Goal: Task Accomplishment & Management: Complete application form

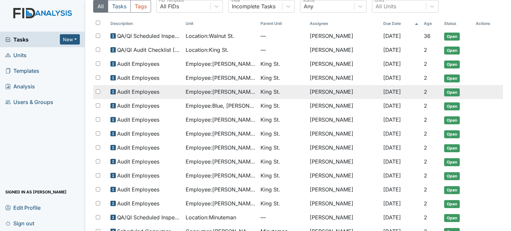
scroll to position [27, 0]
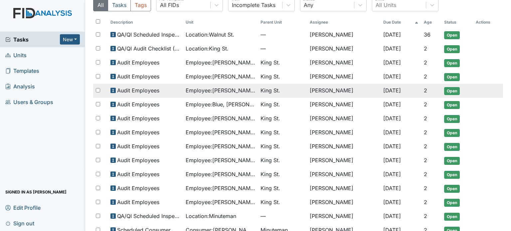
click at [226, 118] on span "Employee : Boyd-Armwood, Glendolia" at bounding box center [220, 118] width 70 height 8
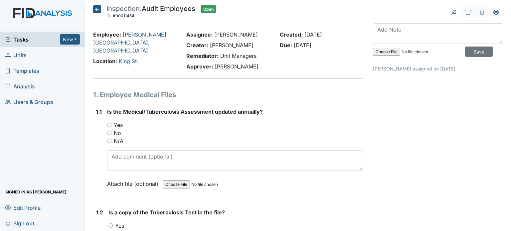
click at [96, 9] on icon at bounding box center [97, 9] width 8 height 8
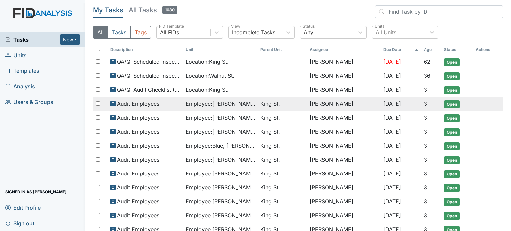
click at [166, 100] on div "Audit Employees" at bounding box center [145, 104] width 70 height 8
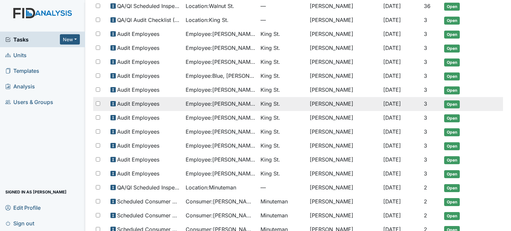
scroll to position [72, 0]
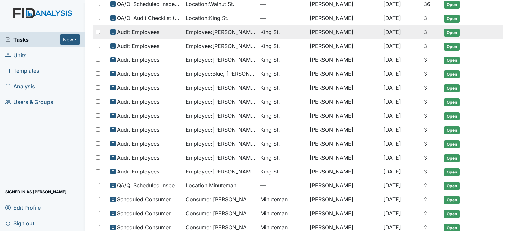
click at [222, 31] on span "Employee : Alston, Erica" at bounding box center [220, 32] width 70 height 8
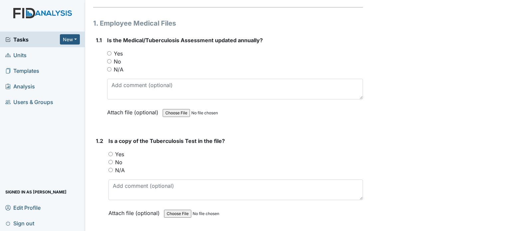
scroll to position [72, 0]
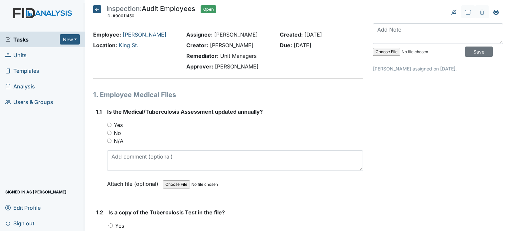
click at [110, 124] on input "Yes" at bounding box center [109, 125] width 4 height 4
radio input "true"
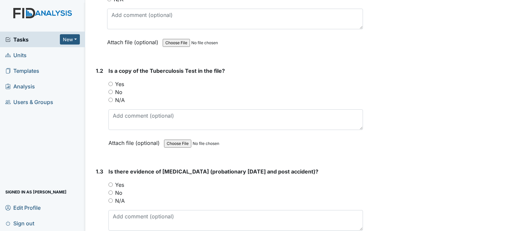
scroll to position [144, 0]
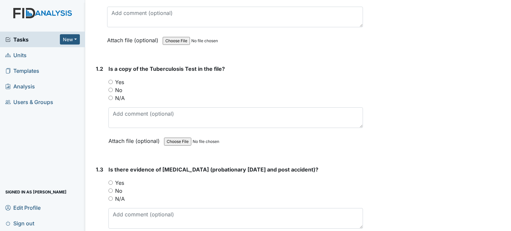
click at [123, 80] on label "Yes" at bounding box center [119, 82] width 9 height 8
click at [113, 80] on input "Yes" at bounding box center [110, 82] width 4 height 4
radio input "true"
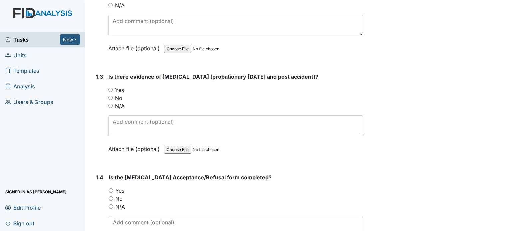
scroll to position [237, 0]
click at [119, 89] on label "Yes" at bounding box center [119, 90] width 9 height 8
click at [113, 89] on input "Yes" at bounding box center [110, 89] width 4 height 4
radio input "true"
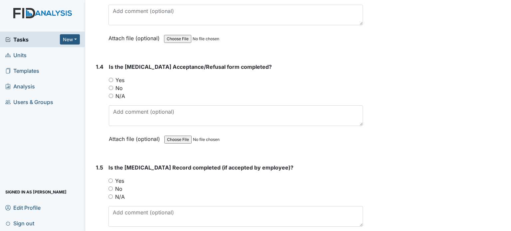
scroll to position [349, 0]
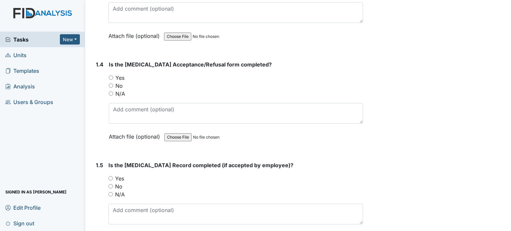
click at [120, 75] on label "Yes" at bounding box center [119, 78] width 9 height 8
click at [113, 75] on input "Yes" at bounding box center [111, 77] width 4 height 4
radio input "true"
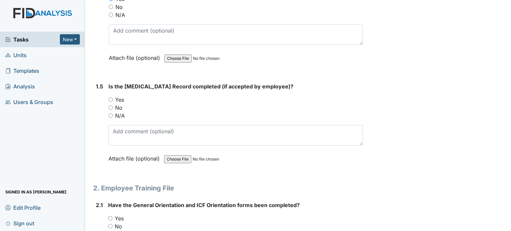
scroll to position [429, 0]
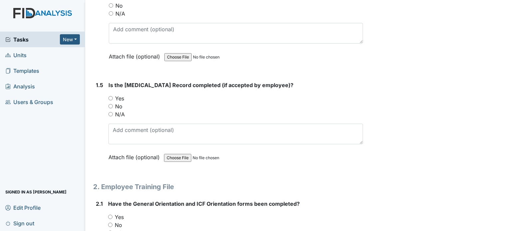
click at [118, 95] on label "Yes" at bounding box center [119, 98] width 9 height 8
click at [113, 96] on input "Yes" at bounding box center [110, 98] width 4 height 4
radio input "true"
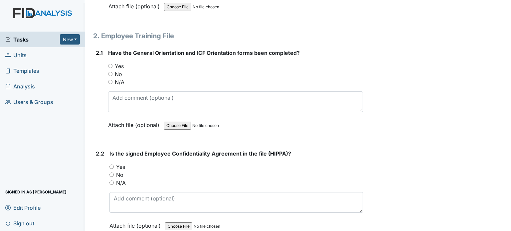
scroll to position [581, 0]
click at [120, 65] on label "Yes" at bounding box center [119, 65] width 9 height 8
click at [112, 65] on input "Yes" at bounding box center [110, 65] width 4 height 4
radio input "true"
click at [121, 165] on label "Yes" at bounding box center [120, 166] width 9 height 8
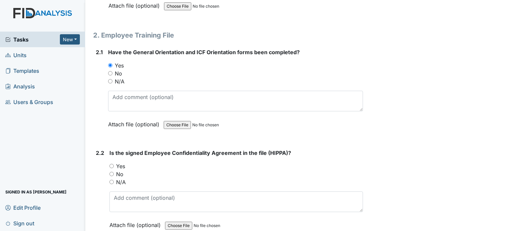
click at [114, 165] on input "Yes" at bounding box center [111, 166] width 4 height 4
radio input "true"
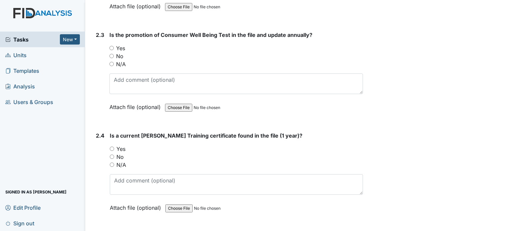
scroll to position [803, 0]
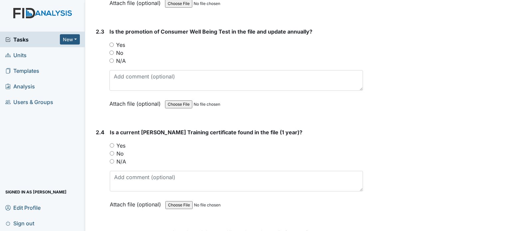
click at [122, 44] on label "Yes" at bounding box center [120, 45] width 9 height 8
click at [114, 44] on input "Yes" at bounding box center [111, 45] width 4 height 4
radio input "true"
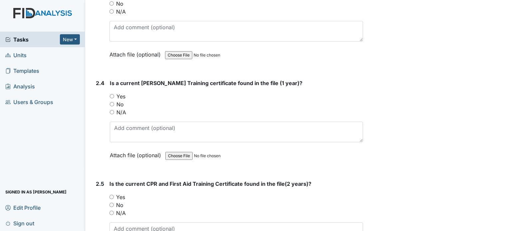
scroll to position [866, 0]
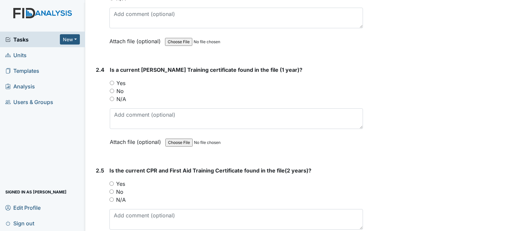
click at [122, 79] on label "Yes" at bounding box center [120, 83] width 9 height 8
click at [114, 81] on input "Yes" at bounding box center [112, 83] width 4 height 4
radio input "true"
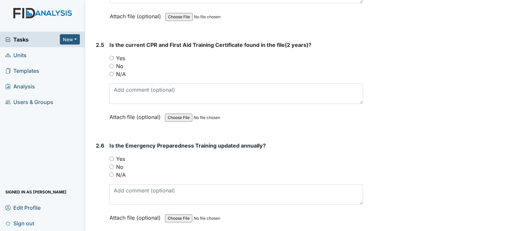
scroll to position [1003, 0]
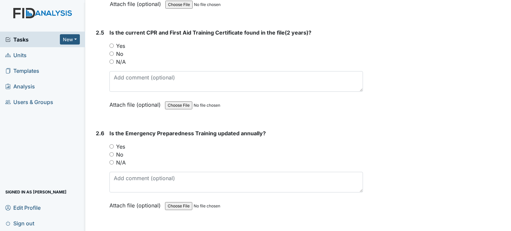
click at [118, 42] on label "Yes" at bounding box center [120, 46] width 9 height 8
click at [114, 44] on input "Yes" at bounding box center [111, 46] width 4 height 4
radio input "true"
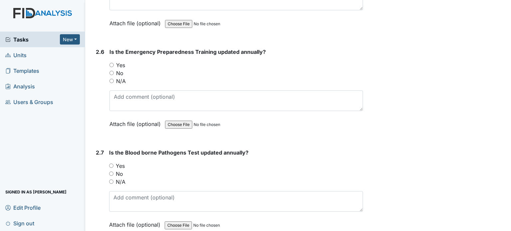
scroll to position [1086, 0]
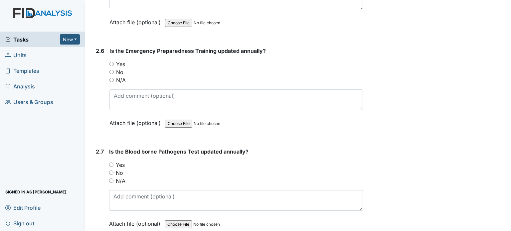
click at [115, 60] on div "Yes" at bounding box center [235, 64] width 253 height 8
click at [111, 62] on input "Yes" at bounding box center [111, 64] width 4 height 4
radio input "true"
click at [111, 163] on input "Yes" at bounding box center [111, 165] width 4 height 4
radio input "true"
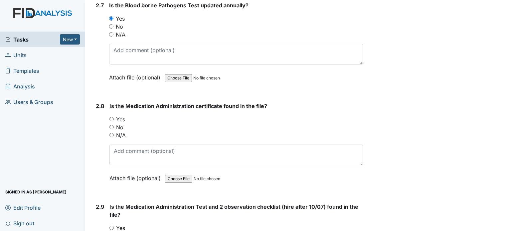
scroll to position [1234, 0]
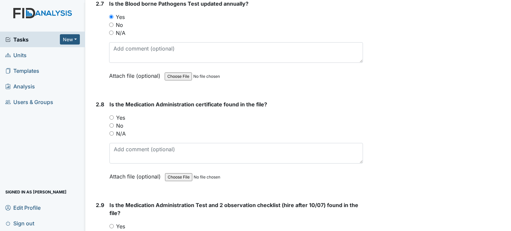
click at [113, 115] on input "Yes" at bounding box center [111, 117] width 4 height 4
radio input "true"
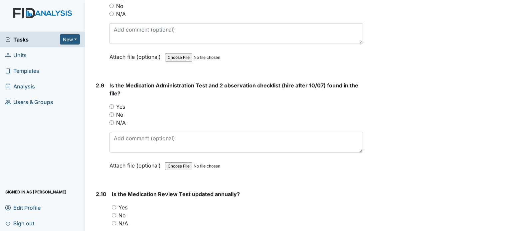
scroll to position [1362, 0]
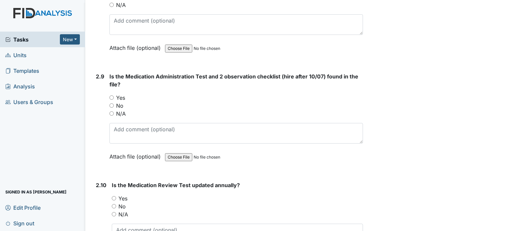
click at [120, 94] on label "Yes" at bounding box center [120, 98] width 9 height 8
click at [114, 95] on input "Yes" at bounding box center [111, 97] width 4 height 4
radio input "true"
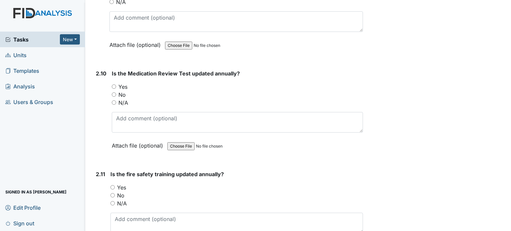
scroll to position [1474, 0]
click at [114, 84] on input "Yes" at bounding box center [114, 86] width 4 height 4
radio input "true"
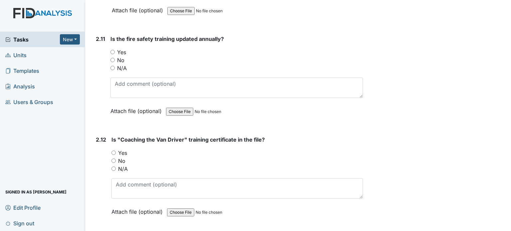
scroll to position [1610, 0]
click at [113, 50] on input "Yes" at bounding box center [112, 52] width 4 height 4
radio input "true"
click at [115, 150] on input "Yes" at bounding box center [113, 152] width 4 height 4
radio input "true"
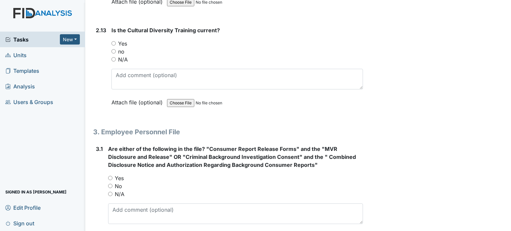
scroll to position [1821, 0]
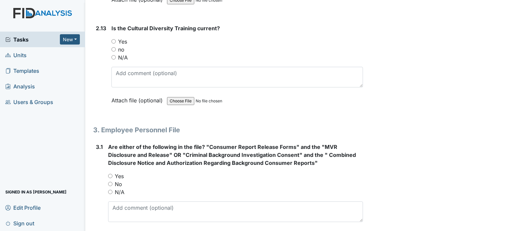
click at [113, 39] on input "Yes" at bounding box center [113, 41] width 4 height 4
radio input "true"
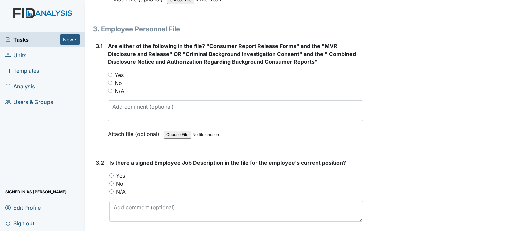
scroll to position [1923, 0]
click at [120, 78] on label "No" at bounding box center [118, 82] width 7 height 8
click at [112, 80] on input "No" at bounding box center [110, 82] width 4 height 4
radio input "true"
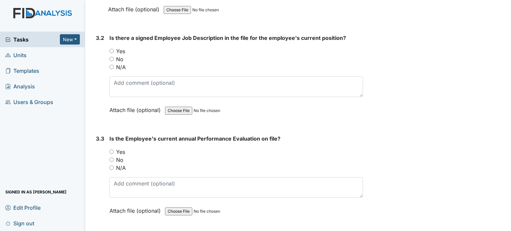
scroll to position [2047, 0]
click at [112, 49] on input "Yes" at bounding box center [111, 51] width 4 height 4
radio input "true"
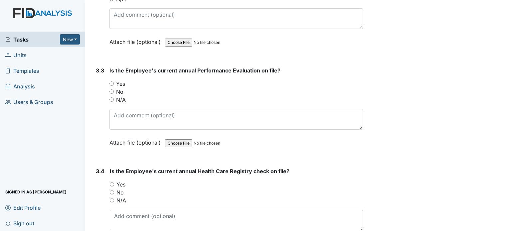
scroll to position [2116, 0]
click at [113, 81] on input "Yes" at bounding box center [111, 83] width 4 height 4
radio input "true"
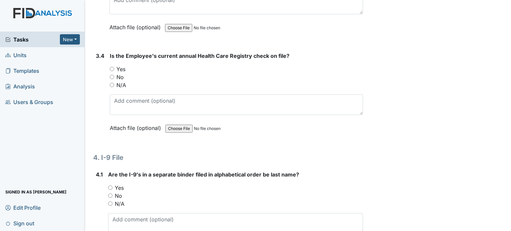
scroll to position [2231, 0]
click at [110, 66] on input "Yes" at bounding box center [112, 68] width 4 height 4
radio input "true"
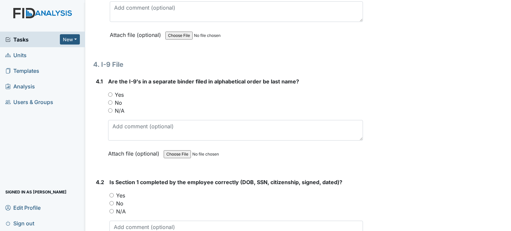
scroll to position [2325, 0]
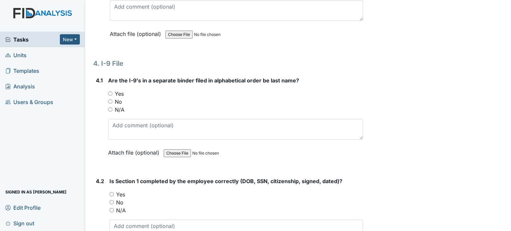
click at [122, 90] on label "Yes" at bounding box center [119, 94] width 9 height 8
click at [112, 91] on input "Yes" at bounding box center [110, 93] width 4 height 4
radio input "true"
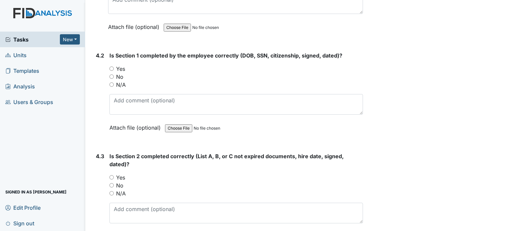
scroll to position [2451, 0]
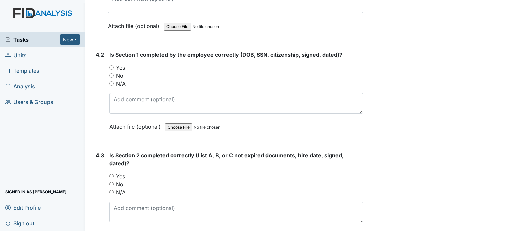
click at [113, 65] on input "Yes" at bounding box center [111, 67] width 4 height 4
radio input "true"
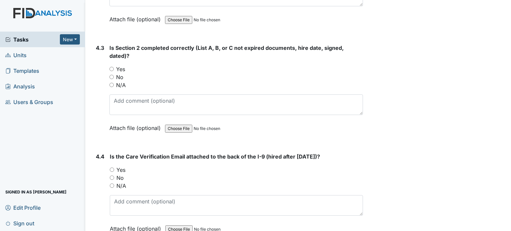
scroll to position [2559, 0]
click at [113, 66] on input "Yes" at bounding box center [111, 68] width 4 height 4
radio input "true"
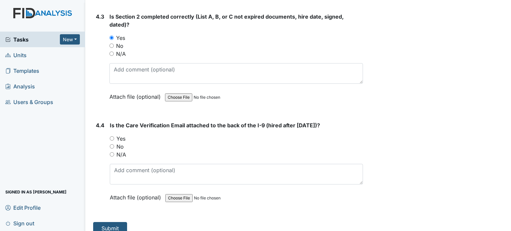
drag, startPoint x: 205, startPoint y: 146, endPoint x: 167, endPoint y: 142, distance: 37.7
click at [167, 151] on div "N/A" at bounding box center [236, 155] width 253 height 8
click at [115, 143] on div "No" at bounding box center [236, 147] width 253 height 8
click at [112, 144] on input "No" at bounding box center [112, 146] width 4 height 4
radio input "true"
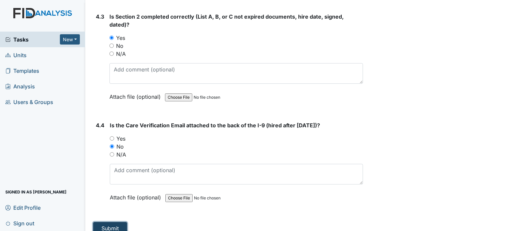
click at [114, 222] on button "Submit" at bounding box center [110, 228] width 34 height 13
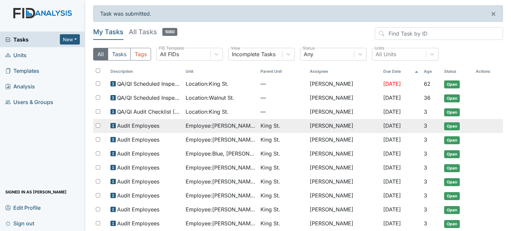
click at [223, 127] on span "Employee : Argo, Shelby" at bounding box center [220, 126] width 70 height 8
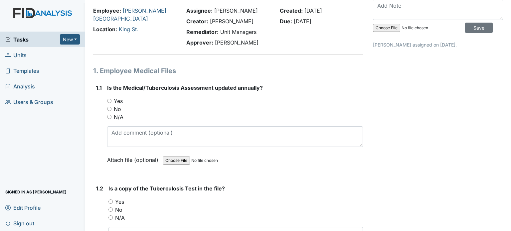
scroll to position [13, 0]
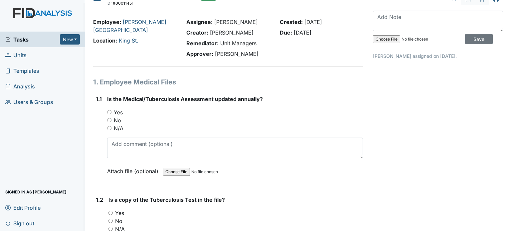
click at [116, 113] on label "Yes" at bounding box center [118, 112] width 9 height 8
click at [111, 113] on input "Yes" at bounding box center [109, 112] width 4 height 4
radio input "true"
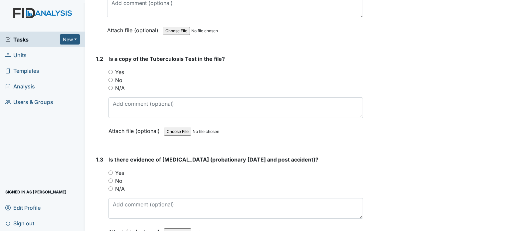
scroll to position [154, 0]
click at [117, 69] on label "Yes" at bounding box center [119, 72] width 9 height 8
click at [113, 69] on input "Yes" at bounding box center [110, 71] width 4 height 4
radio input "true"
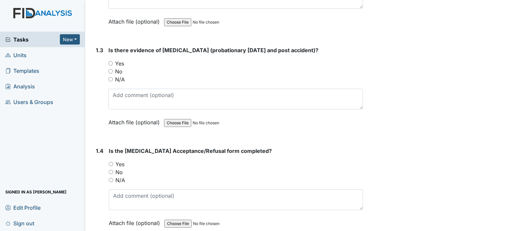
scroll to position [269, 0]
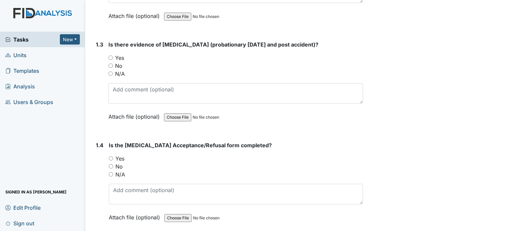
click at [116, 58] on label "Yes" at bounding box center [119, 58] width 9 height 8
click at [113, 58] on input "Yes" at bounding box center [110, 58] width 4 height 4
radio input "true"
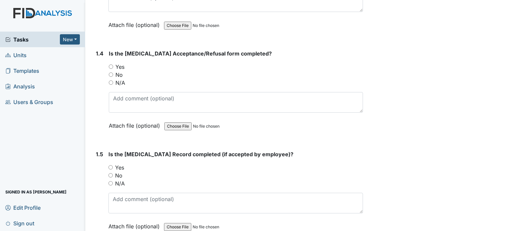
scroll to position [362, 0]
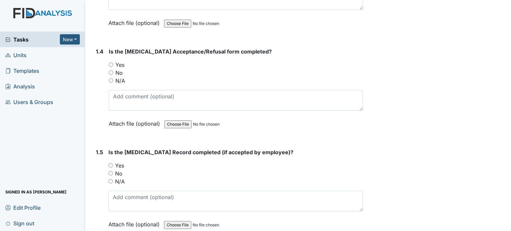
click at [120, 62] on label "Yes" at bounding box center [119, 65] width 9 height 8
click at [113, 62] on input "Yes" at bounding box center [111, 64] width 4 height 4
radio input "true"
click at [117, 179] on label "N/A" at bounding box center [120, 181] width 10 height 8
click at [113, 179] on input "N/A" at bounding box center [110, 181] width 4 height 4
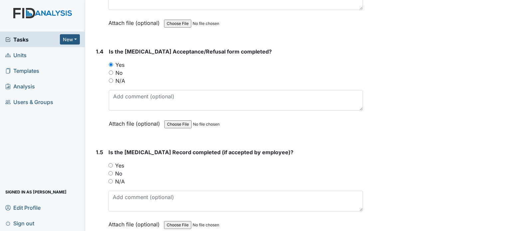
radio input "true"
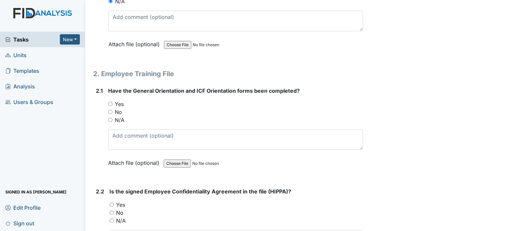
scroll to position [550, 0]
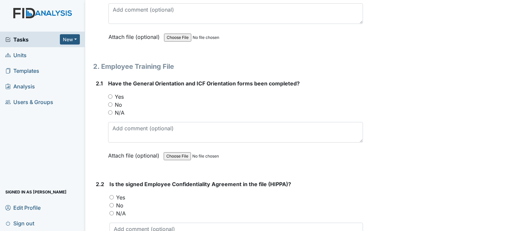
click at [112, 94] on input "Yes" at bounding box center [110, 96] width 4 height 4
radio input "true"
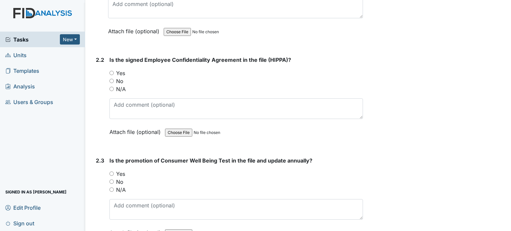
scroll to position [683, 0]
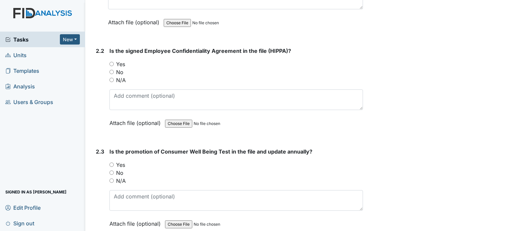
click at [120, 62] on label "Yes" at bounding box center [120, 64] width 9 height 8
click at [114, 62] on input "Yes" at bounding box center [111, 64] width 4 height 4
radio input "true"
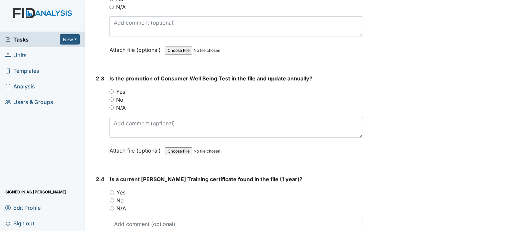
scroll to position [757, 0]
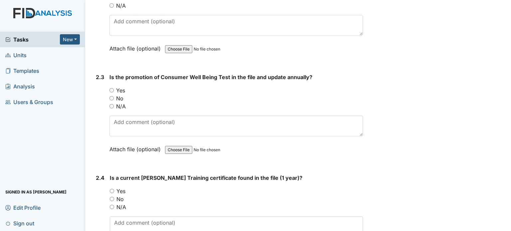
click at [117, 91] on label "Yes" at bounding box center [120, 90] width 9 height 8
click at [114, 91] on input "Yes" at bounding box center [111, 90] width 4 height 4
radio input "true"
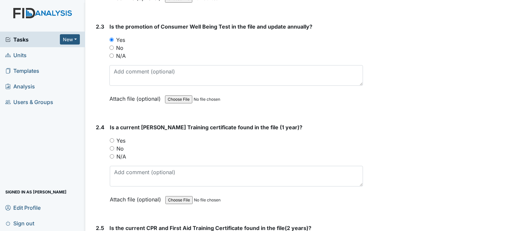
scroll to position [810, 0]
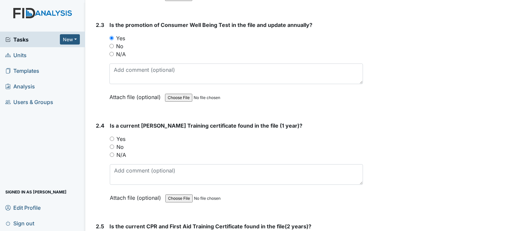
click at [124, 135] on label "Yes" at bounding box center [120, 139] width 9 height 8
click at [114, 137] on input "Yes" at bounding box center [112, 139] width 4 height 4
radio input "true"
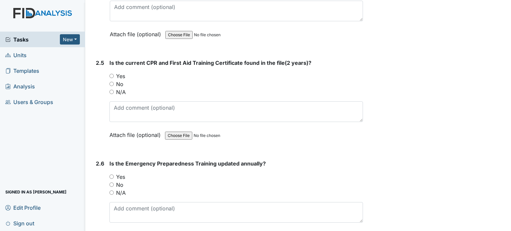
scroll to position [974, 0]
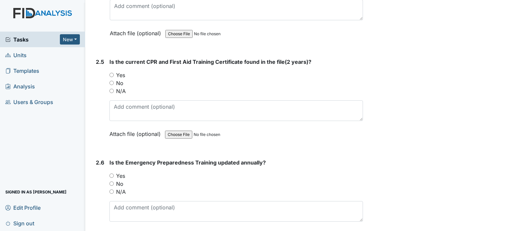
click at [122, 71] on label "Yes" at bounding box center [120, 75] width 9 height 8
click at [114, 73] on input "Yes" at bounding box center [111, 75] width 4 height 4
radio input "true"
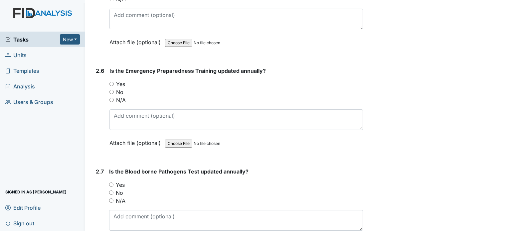
scroll to position [1067, 0]
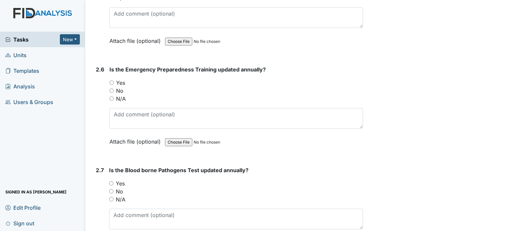
click at [122, 79] on label "Yes" at bounding box center [120, 83] width 9 height 8
click at [114, 80] on input "Yes" at bounding box center [111, 82] width 4 height 4
radio input "true"
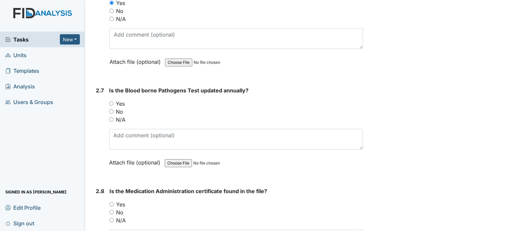
scroll to position [1167, 0]
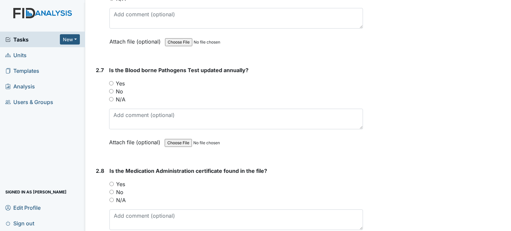
click at [122, 79] on label "Yes" at bounding box center [120, 83] width 9 height 8
click at [113, 81] on input "Yes" at bounding box center [111, 83] width 4 height 4
radio input "true"
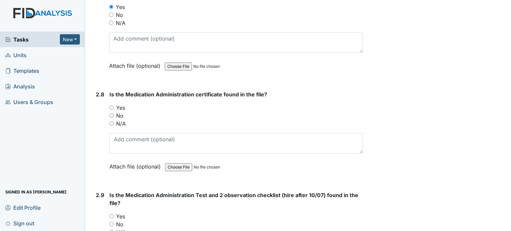
scroll to position [1245, 0]
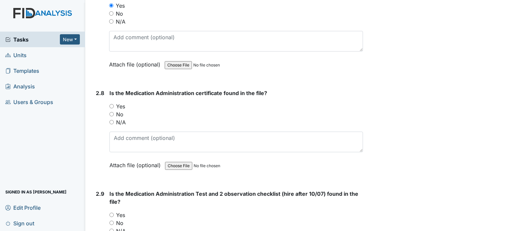
click at [121, 102] on label "Yes" at bounding box center [120, 106] width 9 height 8
click at [114, 104] on input "Yes" at bounding box center [111, 106] width 4 height 4
radio input "true"
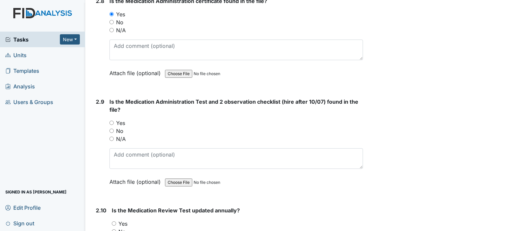
scroll to position [1338, 0]
click at [121, 119] on label "Yes" at bounding box center [120, 123] width 9 height 8
click at [114, 120] on input "Yes" at bounding box center [111, 122] width 4 height 4
radio input "true"
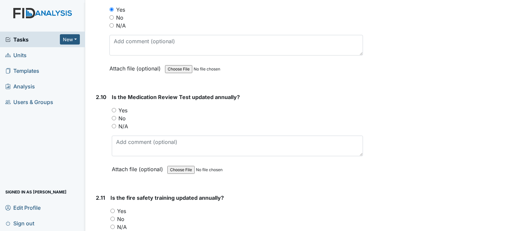
scroll to position [1451, 0]
click at [122, 107] on label "Yes" at bounding box center [122, 110] width 9 height 8
click at [116, 108] on input "Yes" at bounding box center [114, 110] width 4 height 4
radio input "true"
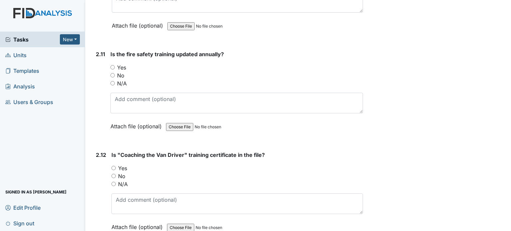
scroll to position [1596, 0]
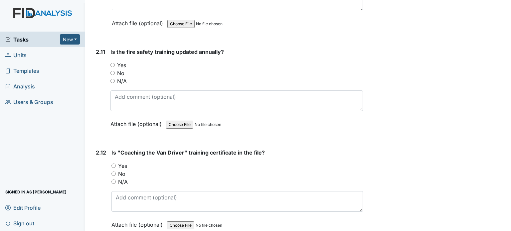
click at [124, 61] on label "Yes" at bounding box center [121, 65] width 9 height 8
click at [115, 63] on input "Yes" at bounding box center [112, 65] width 4 height 4
radio input "true"
click at [123, 162] on label "Yes" at bounding box center [122, 166] width 9 height 8
click at [116, 164] on input "Yes" at bounding box center [113, 166] width 4 height 4
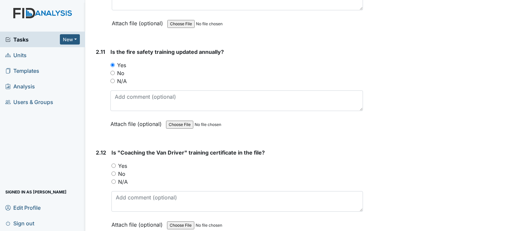
radio input "true"
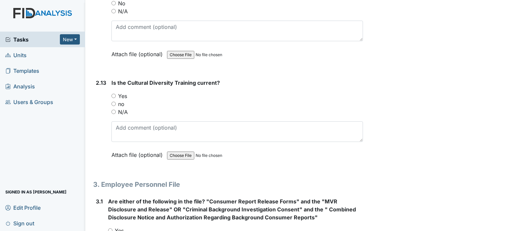
scroll to position [1768, 0]
click at [117, 91] on div "Yes" at bounding box center [236, 95] width 251 height 8
click at [113, 93] on input "Yes" at bounding box center [113, 95] width 4 height 4
radio input "true"
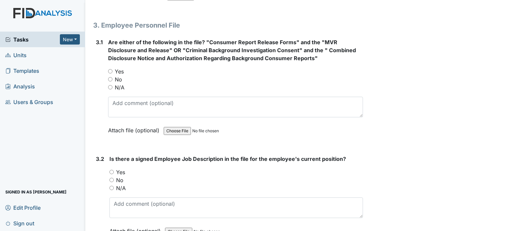
scroll to position [1929, 0]
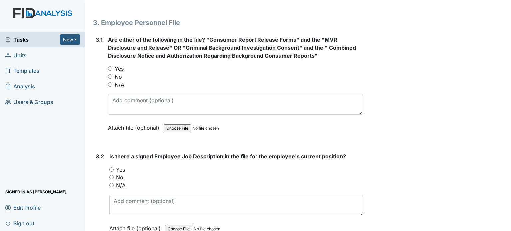
click at [113, 65] on div "Yes" at bounding box center [235, 69] width 255 height 8
click at [109, 66] on input "Yes" at bounding box center [110, 68] width 4 height 4
radio input "true"
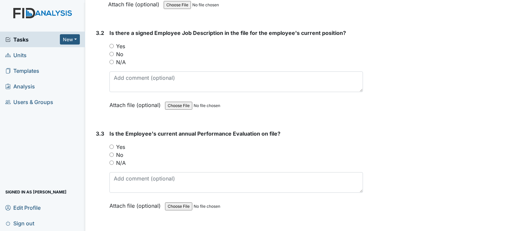
scroll to position [2054, 0]
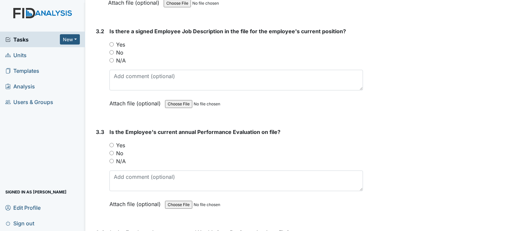
click at [121, 157] on label "N/A" at bounding box center [121, 161] width 10 height 8
click at [114, 159] on input "N/A" at bounding box center [111, 161] width 4 height 4
radio input "true"
click at [117, 41] on label "Yes" at bounding box center [120, 45] width 9 height 8
click at [114, 42] on input "Yes" at bounding box center [111, 44] width 4 height 4
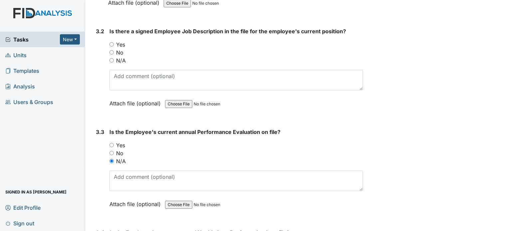
radio input "true"
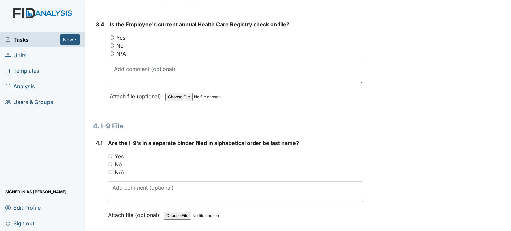
scroll to position [2263, 0]
click at [113, 35] on input "Yes" at bounding box center [112, 37] width 4 height 4
radio input "true"
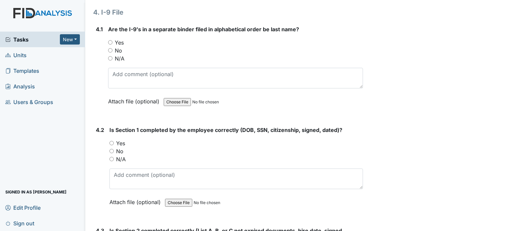
scroll to position [2373, 0]
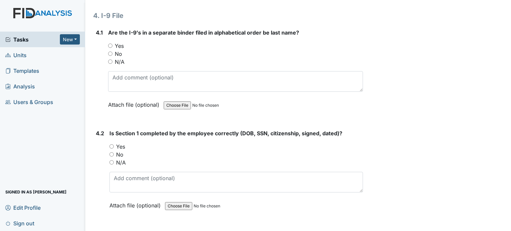
click at [112, 44] on input "Yes" at bounding box center [110, 46] width 4 height 4
radio input "true"
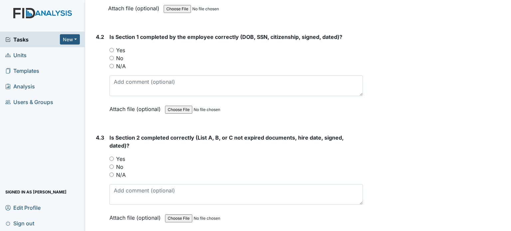
scroll to position [2470, 0]
click at [118, 46] on label "Yes" at bounding box center [120, 50] width 9 height 8
click at [114, 47] on input "Yes" at bounding box center [111, 49] width 4 height 4
radio input "true"
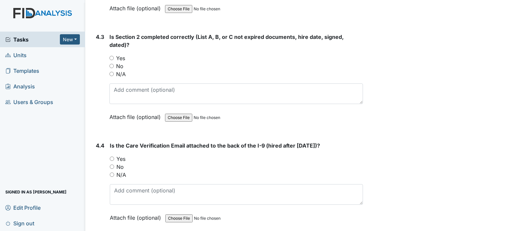
scroll to position [2572, 0]
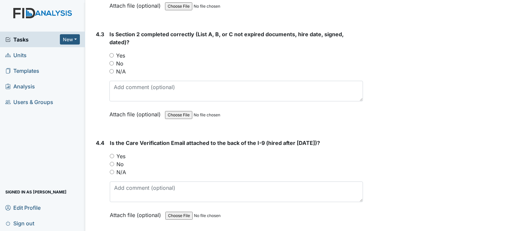
click at [120, 52] on label "Yes" at bounding box center [120, 56] width 9 height 8
click at [114, 53] on input "Yes" at bounding box center [111, 55] width 4 height 4
radio input "true"
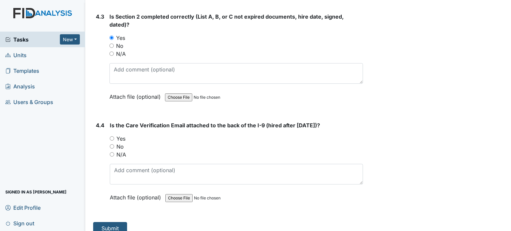
click at [116, 135] on div "Yes" at bounding box center [236, 139] width 253 height 8
click at [112, 136] on input "Yes" at bounding box center [112, 138] width 4 height 4
radio input "true"
click at [102, 223] on button "Submit" at bounding box center [110, 228] width 34 height 13
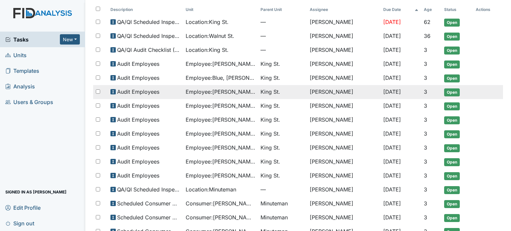
scroll to position [62, 0]
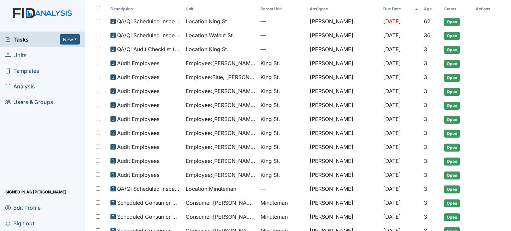
click at [48, 148] on div "Tasks New Form Inspection Document Bundle Units Templates Analysis Users & Grou…" at bounding box center [42, 131] width 85 height 199
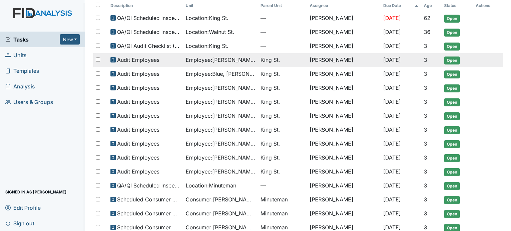
scroll to position [66, 0]
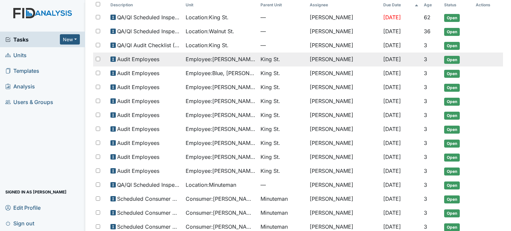
click at [207, 57] on span "Employee : [PERSON_NAME]" at bounding box center [220, 59] width 70 height 8
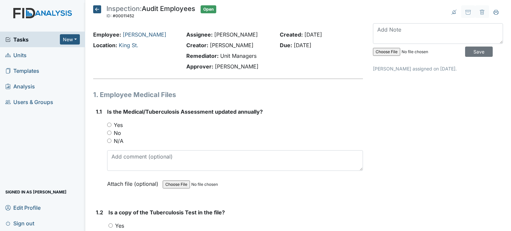
click at [207, 57] on strong "Remediator:" at bounding box center [202, 56] width 32 height 7
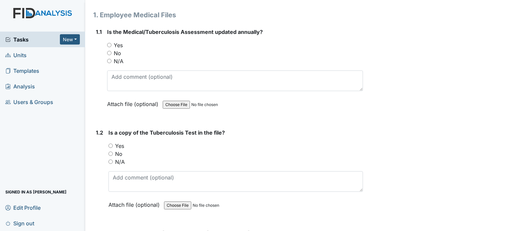
scroll to position [80, 0]
click at [114, 43] on label "Yes" at bounding box center [118, 45] width 9 height 8
click at [111, 43] on input "Yes" at bounding box center [109, 44] width 4 height 4
radio input "true"
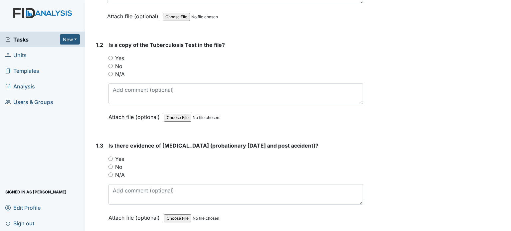
scroll to position [168, 0]
click at [118, 57] on label "Yes" at bounding box center [119, 58] width 9 height 8
click at [113, 57] on input "Yes" at bounding box center [110, 57] width 4 height 4
radio input "true"
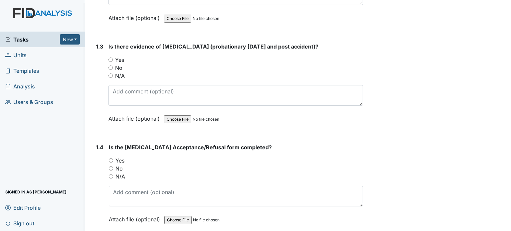
scroll to position [272, 0]
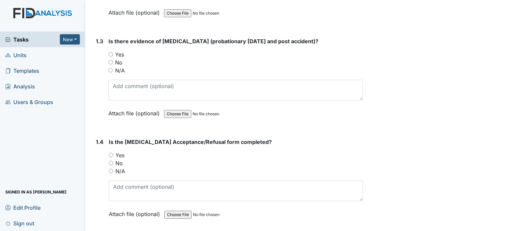
click at [120, 155] on label "Yes" at bounding box center [119, 155] width 9 height 8
click at [113, 155] on input "Yes" at bounding box center [111, 155] width 4 height 4
radio input "true"
click at [122, 53] on label "Yes" at bounding box center [119, 55] width 9 height 8
click at [113, 53] on input "Yes" at bounding box center [110, 54] width 4 height 4
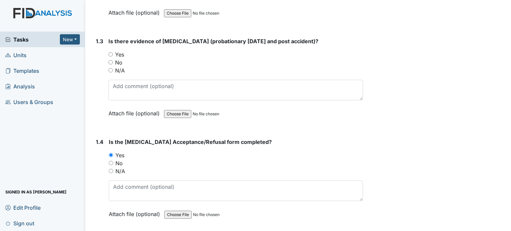
radio input "true"
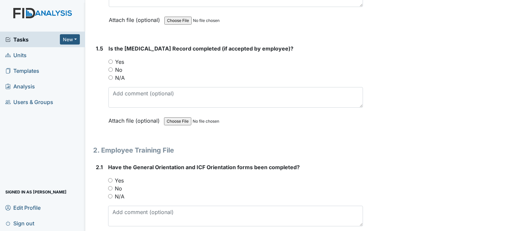
scroll to position [466, 0]
click at [117, 61] on label "Yes" at bounding box center [119, 62] width 9 height 8
click at [113, 61] on input "Yes" at bounding box center [110, 61] width 4 height 4
radio input "true"
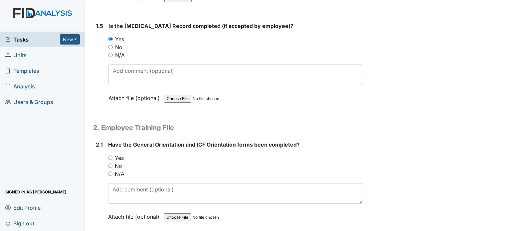
scroll to position [489, 0]
click at [114, 54] on div "N/A" at bounding box center [235, 55] width 254 height 8
click at [110, 53] on input "N/A" at bounding box center [110, 55] width 4 height 4
radio input "true"
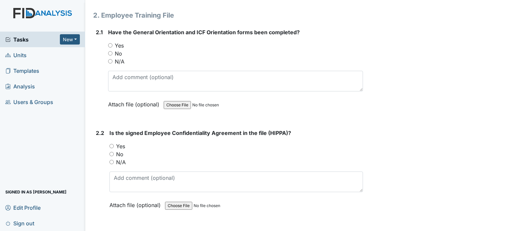
scroll to position [602, 0]
click at [116, 43] on label "Yes" at bounding box center [119, 45] width 9 height 8
click at [112, 43] on input "Yes" at bounding box center [110, 45] width 4 height 4
radio input "true"
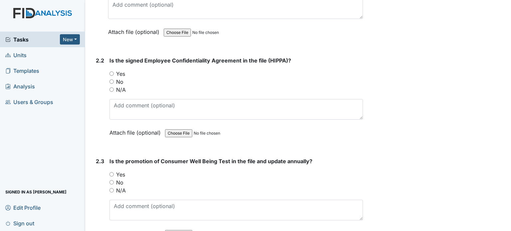
scroll to position [674, 0]
click at [112, 72] on input "Yes" at bounding box center [111, 73] width 4 height 4
radio input "true"
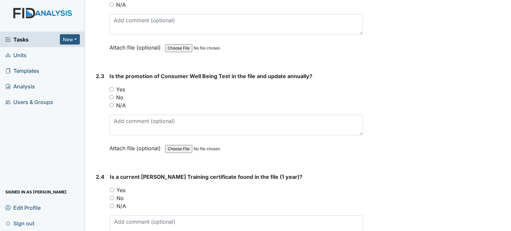
scroll to position [759, 0]
click at [112, 87] on input "Yes" at bounding box center [111, 89] width 4 height 4
radio input "true"
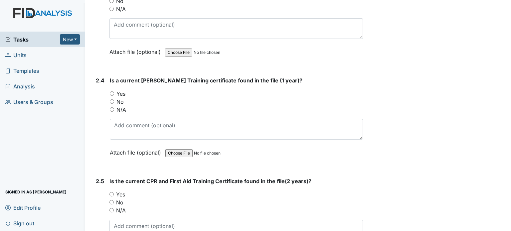
scroll to position [856, 0]
click at [112, 89] on div "Yes" at bounding box center [236, 93] width 253 height 8
click at [112, 91] on input "Yes" at bounding box center [112, 93] width 4 height 4
radio input "true"
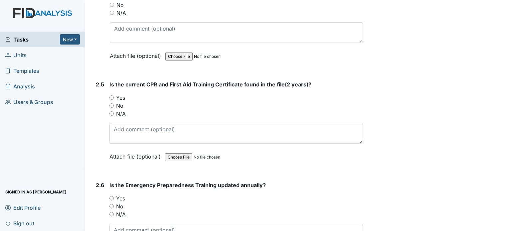
scroll to position [954, 0]
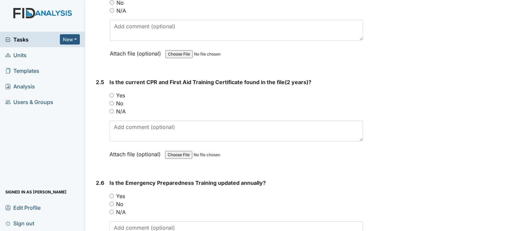
click at [112, 93] on input "Yes" at bounding box center [111, 95] width 4 height 4
radio input "true"
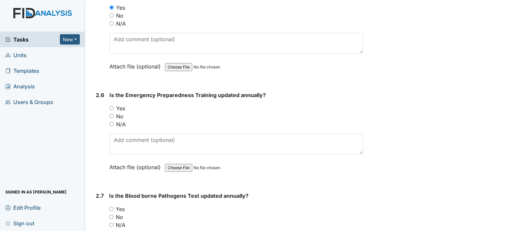
scroll to position [1043, 0]
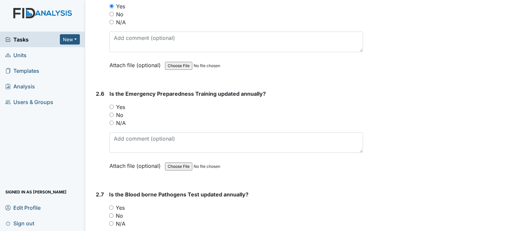
click at [112, 105] on input "Yes" at bounding box center [111, 107] width 4 height 4
radio input "true"
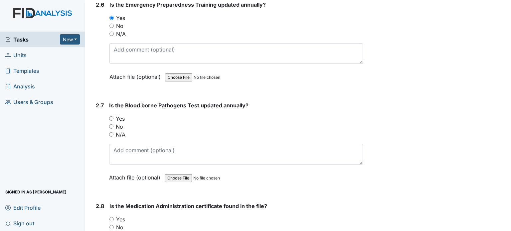
scroll to position [1134, 0]
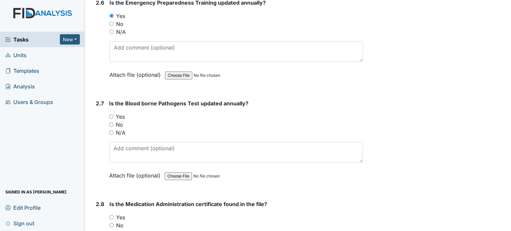
click at [111, 114] on input "Yes" at bounding box center [111, 116] width 4 height 4
radio input "true"
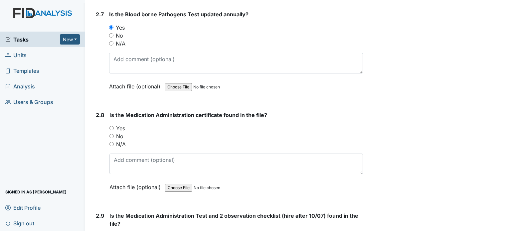
scroll to position [1230, 0]
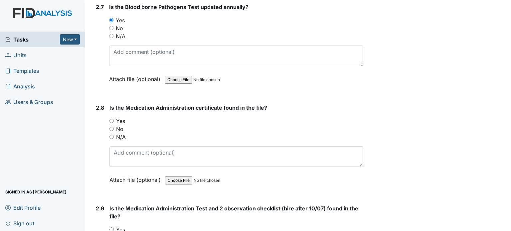
click at [111, 119] on input "Yes" at bounding box center [111, 121] width 4 height 4
radio input "true"
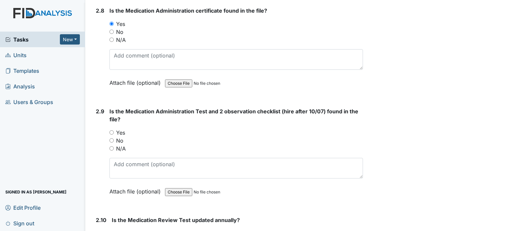
scroll to position [1329, 0]
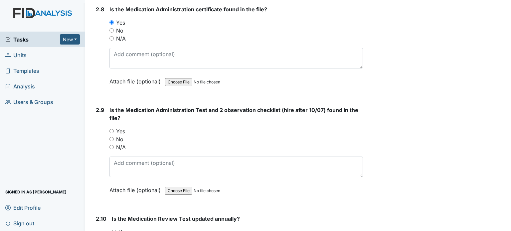
click at [112, 129] on input "Yes" at bounding box center [111, 131] width 4 height 4
radio input "true"
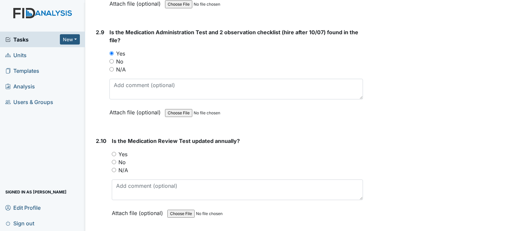
scroll to position [1408, 0]
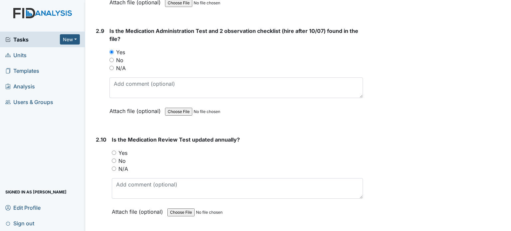
click at [113, 151] on input "Yes" at bounding box center [114, 153] width 4 height 4
radio input "true"
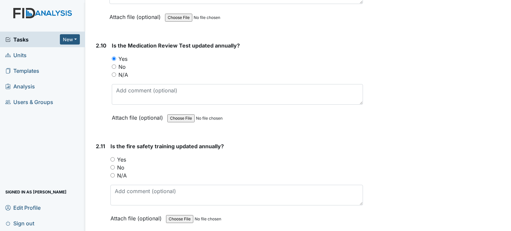
scroll to position [1502, 0]
click at [113, 157] on input "Yes" at bounding box center [112, 159] width 4 height 4
radio input "true"
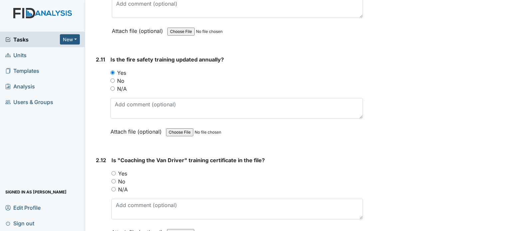
scroll to position [1610, 0]
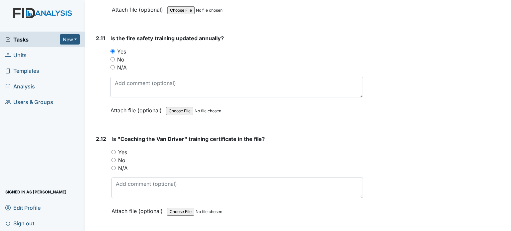
click at [112, 150] on input "Yes" at bounding box center [113, 152] width 4 height 4
radio input "true"
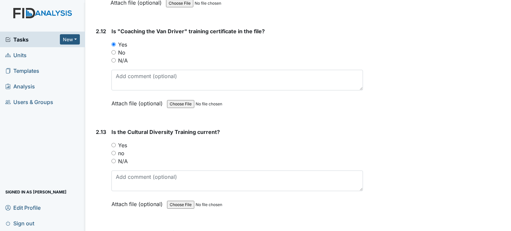
scroll to position [1718, 0]
click at [113, 143] on input "Yes" at bounding box center [113, 145] width 4 height 4
radio input "true"
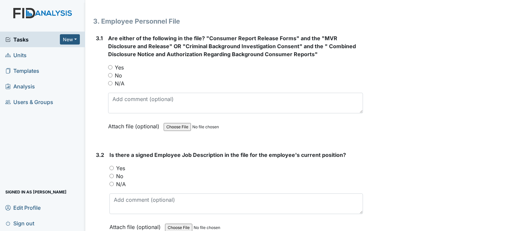
scroll to position [1931, 0]
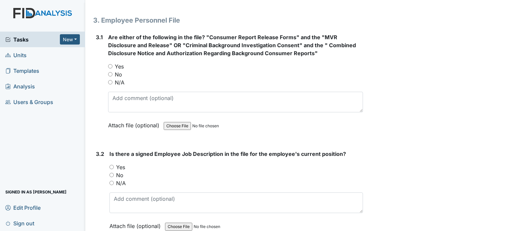
click at [110, 64] on input "Yes" at bounding box center [110, 66] width 4 height 4
radio input "true"
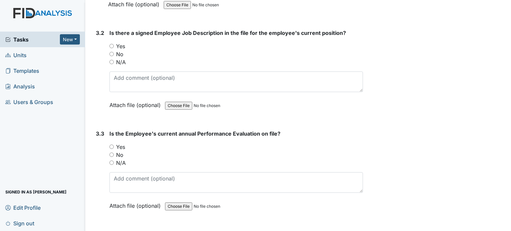
scroll to position [2053, 0]
click at [113, 43] on input "Yes" at bounding box center [111, 45] width 4 height 4
radio input "true"
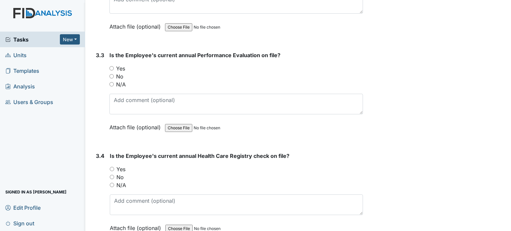
scroll to position [2131, 0]
click at [112, 81] on input "N/A" at bounding box center [111, 83] width 4 height 4
radio input "true"
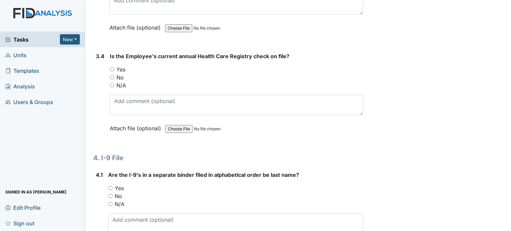
scroll to position [2232, 0]
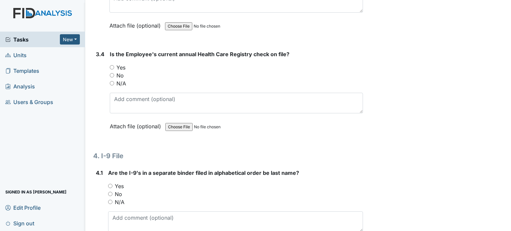
click at [112, 65] on input "Yes" at bounding box center [112, 67] width 4 height 4
radio input "true"
click at [36, 42] on span "Tasks" at bounding box center [32, 40] width 55 height 8
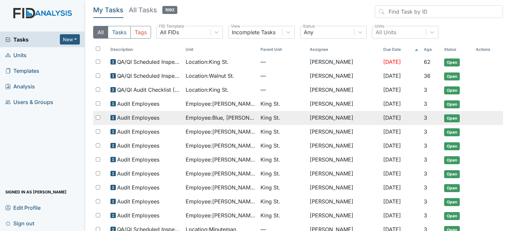
click at [200, 118] on span "Employee : Blue, [PERSON_NAME]" at bounding box center [220, 118] width 70 height 8
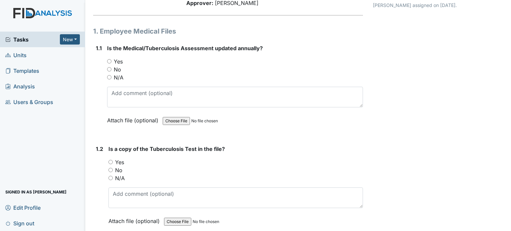
scroll to position [70, 0]
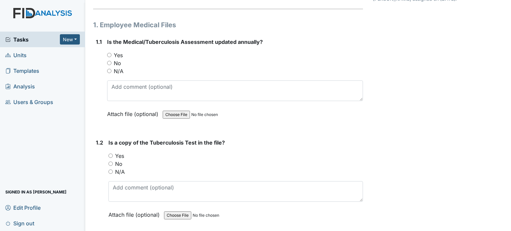
click at [111, 55] on input "Yes" at bounding box center [109, 55] width 4 height 4
radio input "true"
click at [108, 155] on div "1.2 Is a copy of the Tuberculosis Test in the file? You must select one of the …" at bounding box center [228, 184] width 270 height 90
click at [111, 155] on input "Yes" at bounding box center [110, 156] width 4 height 4
radio input "true"
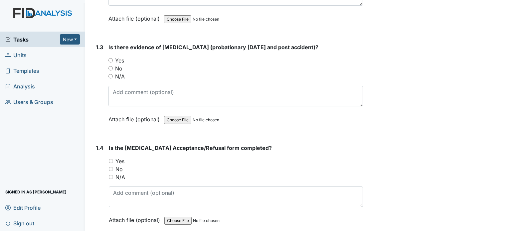
scroll to position [267, 0]
click at [108, 56] on div "Yes" at bounding box center [235, 60] width 254 height 8
click at [110, 60] on input "Yes" at bounding box center [110, 60] width 4 height 4
radio input "true"
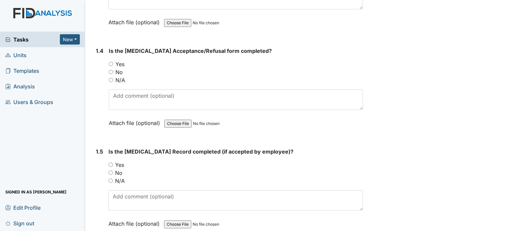
scroll to position [364, 0]
click at [110, 61] on input "Yes" at bounding box center [111, 63] width 4 height 4
radio input "true"
click at [120, 178] on label "N/A" at bounding box center [120, 180] width 10 height 8
click at [113, 178] on input "N/A" at bounding box center [110, 180] width 4 height 4
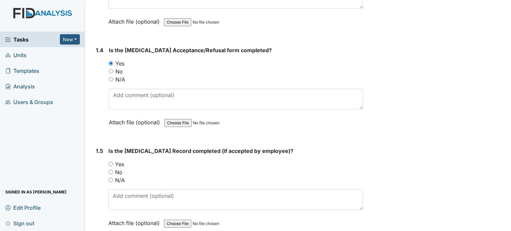
radio input "true"
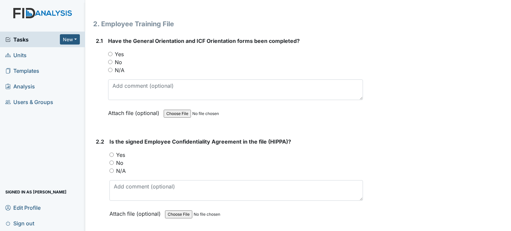
scroll to position [593, 0]
click at [110, 52] on input "Yes" at bounding box center [110, 54] width 4 height 4
radio input "true"
click at [110, 152] on input "Yes" at bounding box center [111, 154] width 4 height 4
radio input "true"
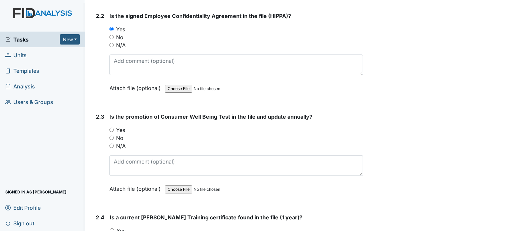
scroll to position [719, 0]
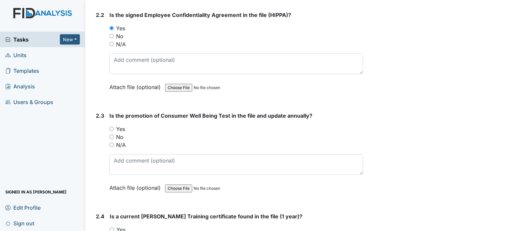
click at [110, 127] on input "Yes" at bounding box center [111, 129] width 4 height 4
radio input "true"
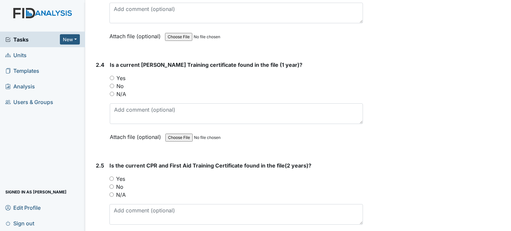
scroll to position [871, 0]
click at [112, 75] on input "Yes" at bounding box center [112, 77] width 4 height 4
radio input "true"
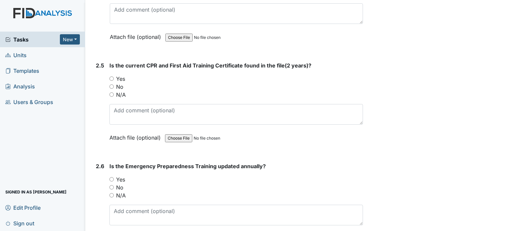
scroll to position [971, 0]
click at [112, 84] on input "No" at bounding box center [111, 86] width 4 height 4
radio input "true"
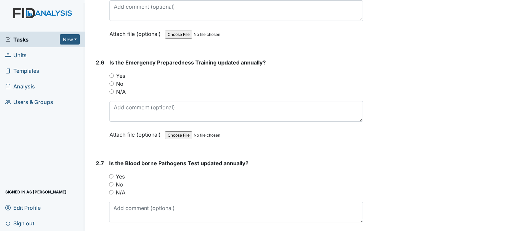
click at [112, 73] on input "Yes" at bounding box center [111, 75] width 4 height 4
radio input "true"
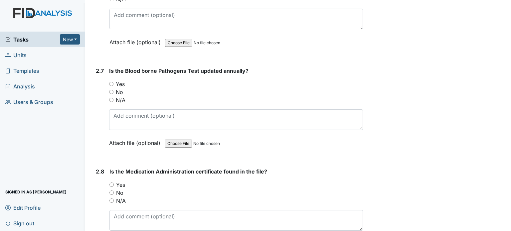
scroll to position [1167, 0]
click at [111, 81] on input "Yes" at bounding box center [111, 83] width 4 height 4
radio input "true"
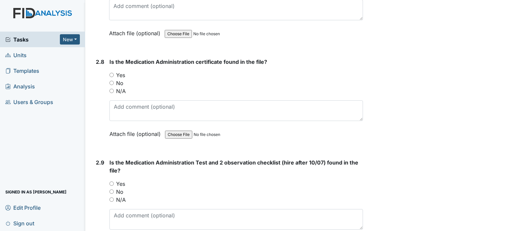
scroll to position [1276, 0]
click at [112, 73] on input "Yes" at bounding box center [111, 75] width 4 height 4
radio input "true"
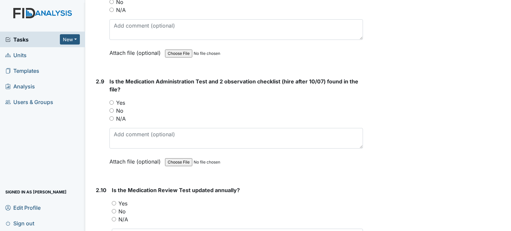
scroll to position [1360, 0]
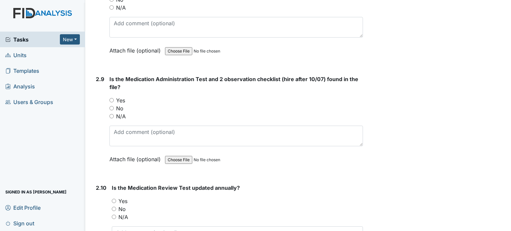
click at [112, 98] on input "Yes" at bounding box center [111, 100] width 4 height 4
radio input "true"
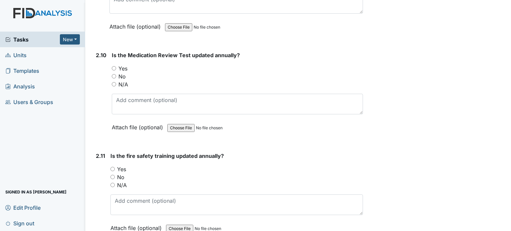
scroll to position [1493, 0]
click at [114, 65] on input "Yes" at bounding box center [114, 67] width 4 height 4
radio input "true"
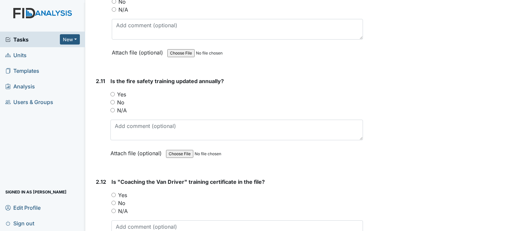
scroll to position [1568, 0]
click at [112, 92] on input "Yes" at bounding box center [112, 94] width 4 height 4
radio input "true"
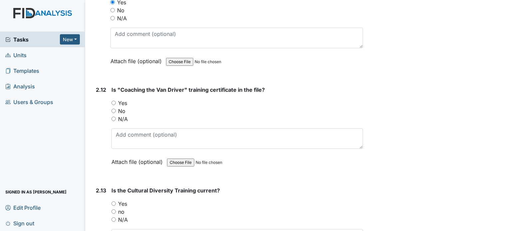
scroll to position [1660, 0]
click at [115, 100] on input "Yes" at bounding box center [113, 102] width 4 height 4
radio input "true"
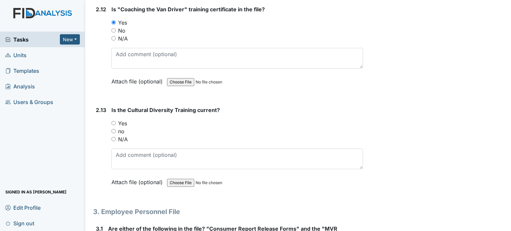
scroll to position [1740, 0]
click at [113, 120] on input "Yes" at bounding box center [113, 122] width 4 height 4
radio input "true"
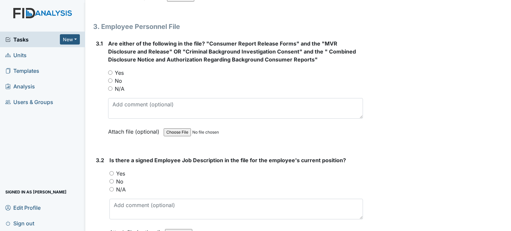
scroll to position [1926, 0]
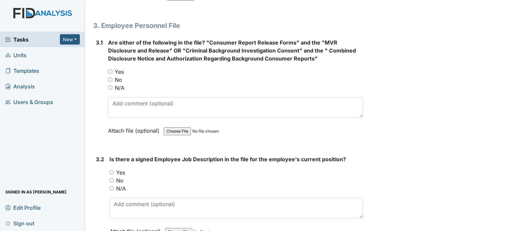
click at [117, 68] on label "Yes" at bounding box center [119, 72] width 9 height 8
click at [112, 69] on input "Yes" at bounding box center [110, 71] width 4 height 4
radio input "true"
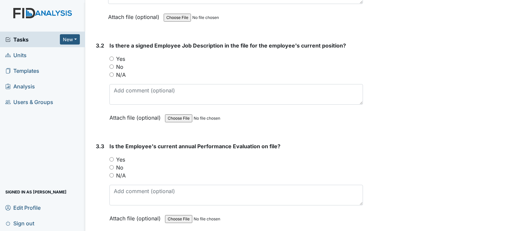
scroll to position [2040, 0]
click at [123, 54] on label "Yes" at bounding box center [120, 58] width 9 height 8
click at [114, 56] on input "Yes" at bounding box center [111, 58] width 4 height 4
radio input "true"
click at [114, 171] on div "N/A" at bounding box center [235, 175] width 253 height 8
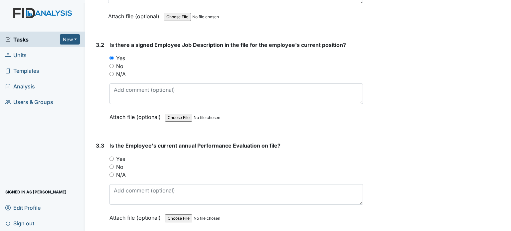
click at [122, 171] on label "N/A" at bounding box center [121, 175] width 10 height 8
click at [114, 173] on input "N/A" at bounding box center [111, 175] width 4 height 4
radio input "true"
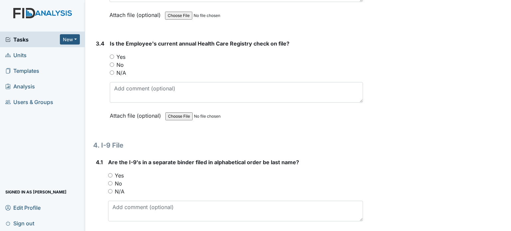
scroll to position [2244, 0]
click at [117, 52] on label "Yes" at bounding box center [120, 56] width 9 height 8
click at [114, 54] on input "Yes" at bounding box center [112, 56] width 4 height 4
radio input "true"
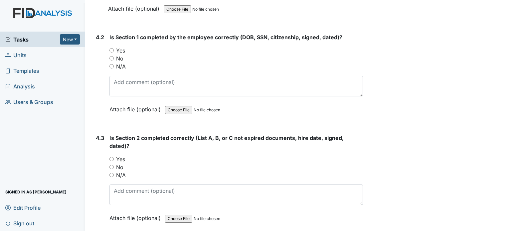
scroll to position [2471, 0]
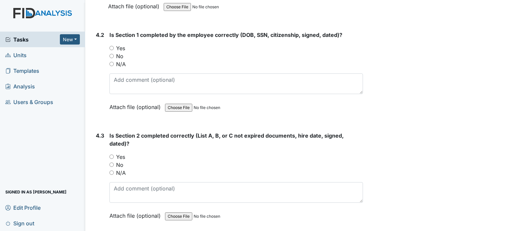
click at [20, 40] on span "Tasks" at bounding box center [32, 40] width 55 height 8
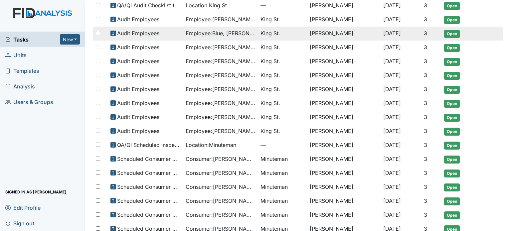
scroll to position [86, 0]
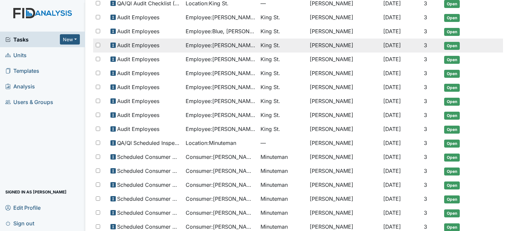
click at [209, 44] on span "Employee : [PERSON_NAME][GEOGRAPHIC_DATA], [GEOGRAPHIC_DATA]" at bounding box center [220, 45] width 70 height 8
